Goal: Browse casually: Explore the website without a specific task or goal

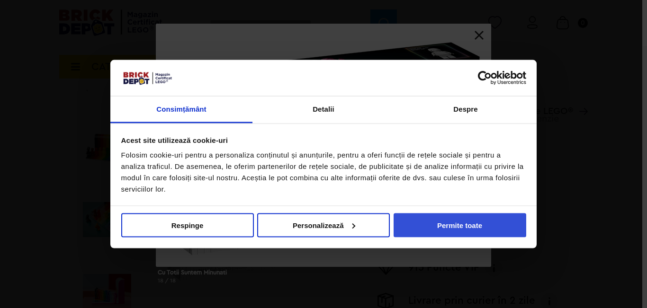
click at [450, 226] on button "Permite toate" at bounding box center [460, 225] width 133 height 24
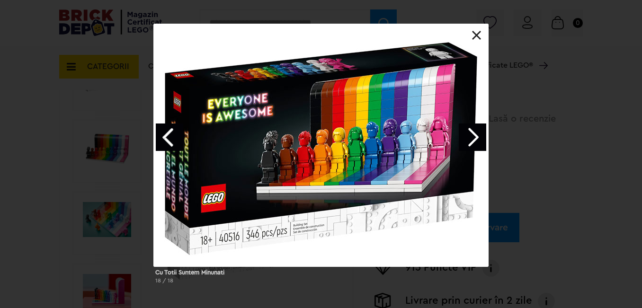
click at [469, 139] on link "Next image" at bounding box center [472, 137] width 27 height 27
click at [463, 138] on link "Next image" at bounding box center [472, 137] width 27 height 27
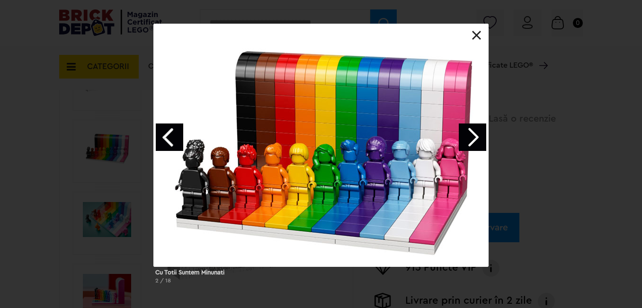
click at [474, 139] on link "Next image" at bounding box center [472, 137] width 27 height 27
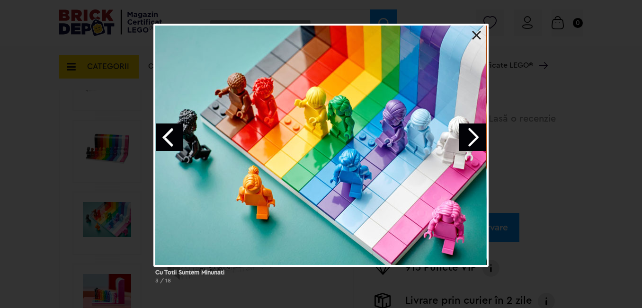
click at [476, 38] on link at bounding box center [476, 35] width 9 height 9
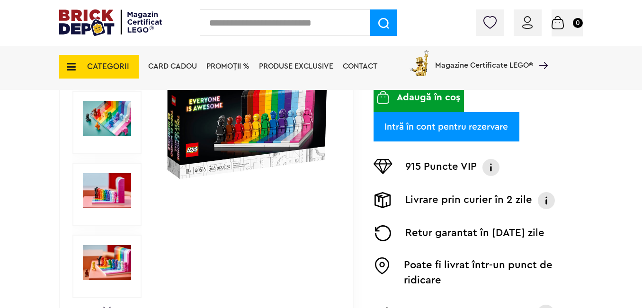
scroll to position [189, 0]
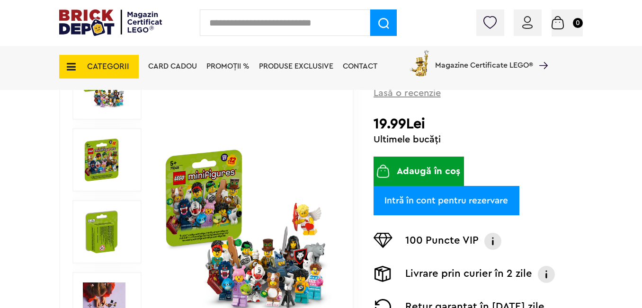
scroll to position [189, 0]
